Goal: Navigation & Orientation: Find specific page/section

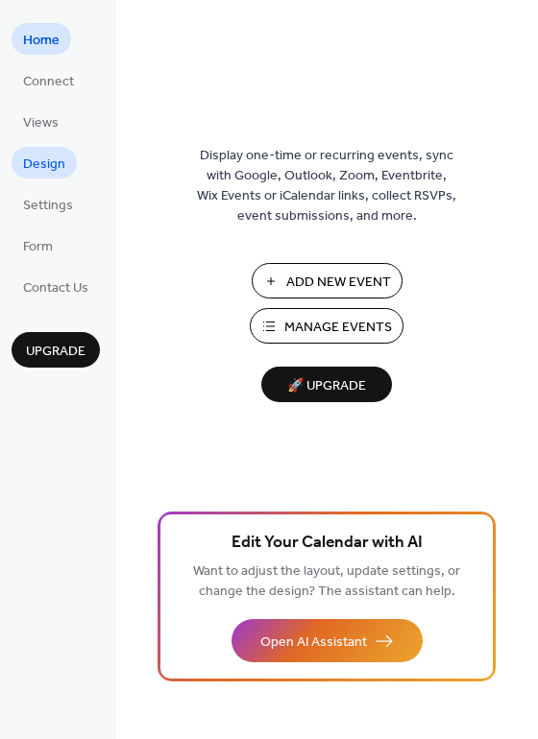
click at [45, 163] on span "Design" at bounding box center [44, 165] width 42 height 20
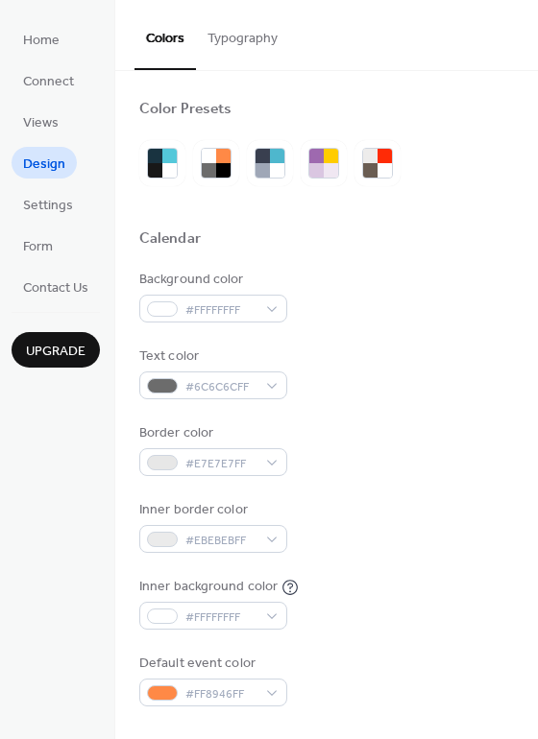
click at [234, 42] on button "Typography" at bounding box center [242, 34] width 93 height 68
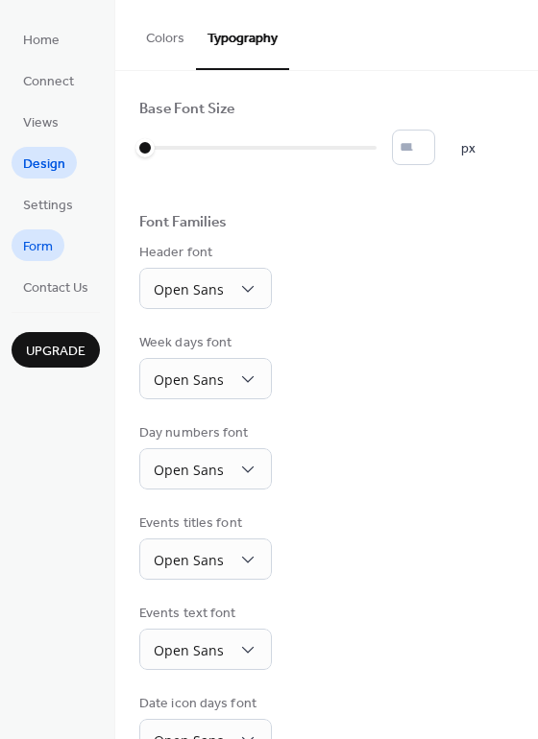
click at [42, 241] on span "Form" at bounding box center [38, 247] width 30 height 20
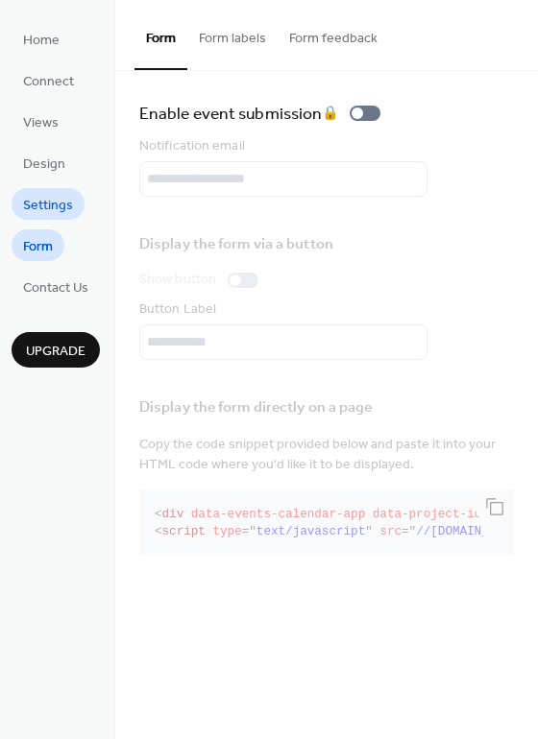
click at [36, 219] on link "Settings" at bounding box center [48, 204] width 73 height 32
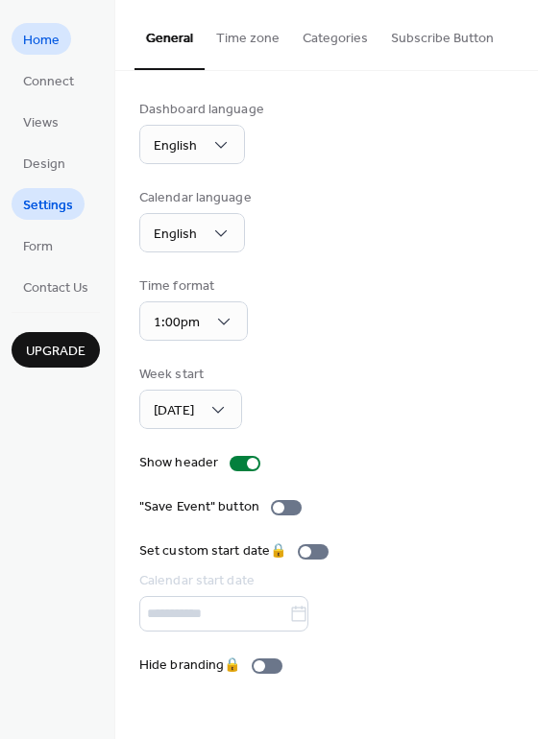
click at [36, 39] on span "Home" at bounding box center [41, 41] width 36 height 20
